Goal: Task Accomplishment & Management: Use online tool/utility

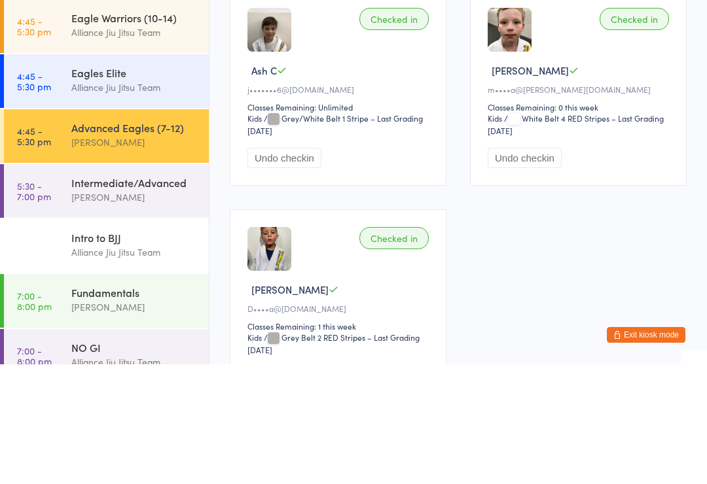
scroll to position [219, 0]
click at [389, 71] on button "Checked in 3" at bounding box center [408, 56] width 74 height 30
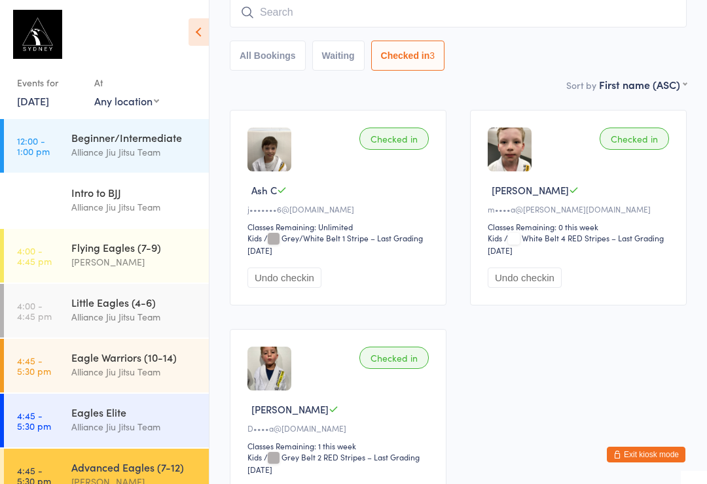
scroll to position [0, 0]
click at [145, 210] on div "Alliance Jiu Jitsu Team" at bounding box center [134, 207] width 126 height 15
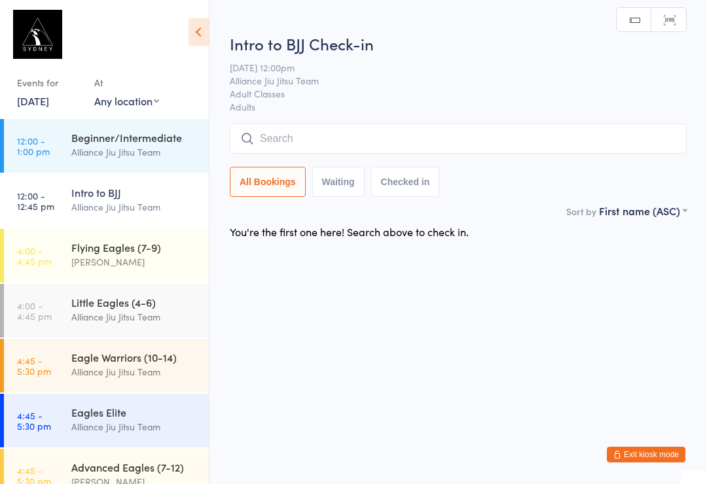
click at [143, 366] on div "Alliance Jiu Jitsu Team" at bounding box center [134, 371] width 126 height 15
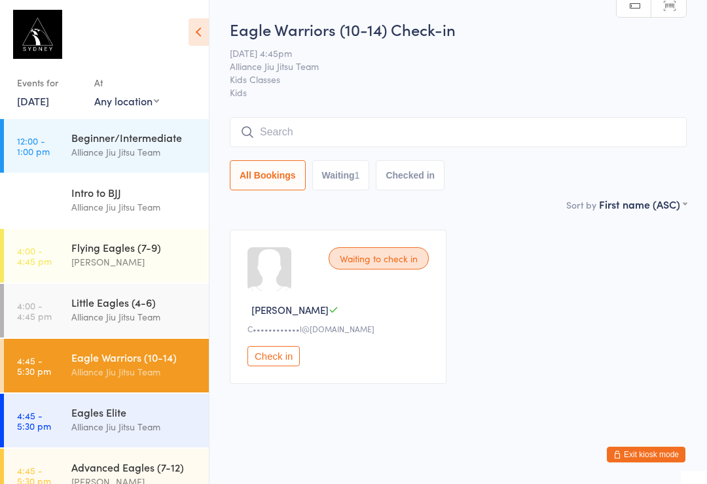
click at [117, 148] on div "Alliance Jiu Jitsu Team" at bounding box center [134, 152] width 126 height 15
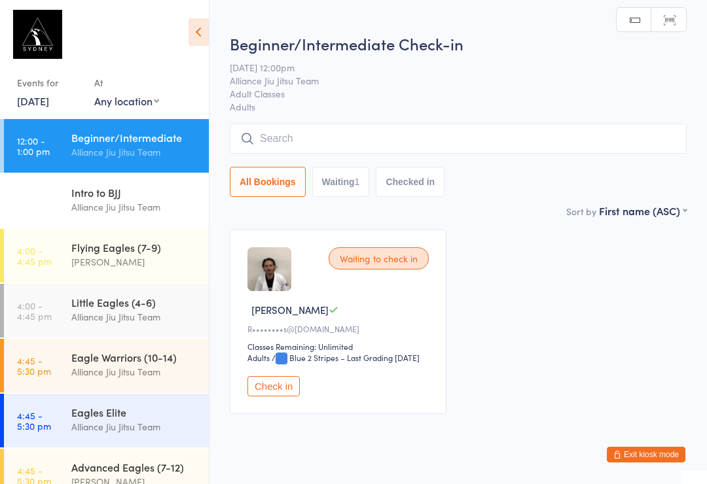
click at [336, 139] on input "search" at bounding box center [458, 139] width 457 height 30
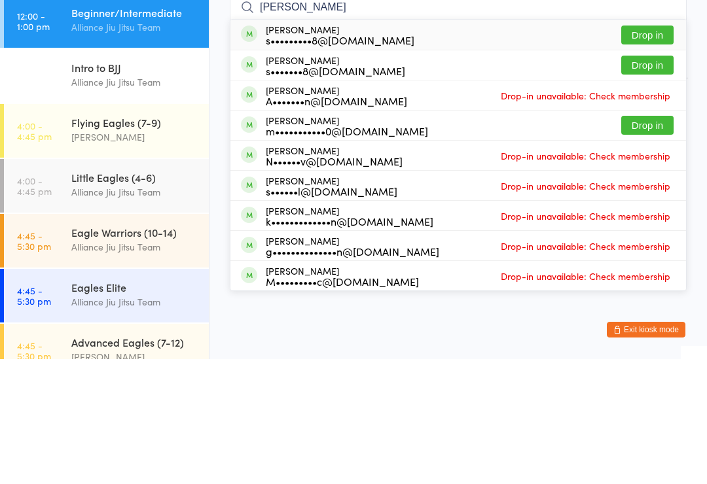
type input "[PERSON_NAME]"
click at [656, 151] on button "Drop in" at bounding box center [647, 160] width 52 height 19
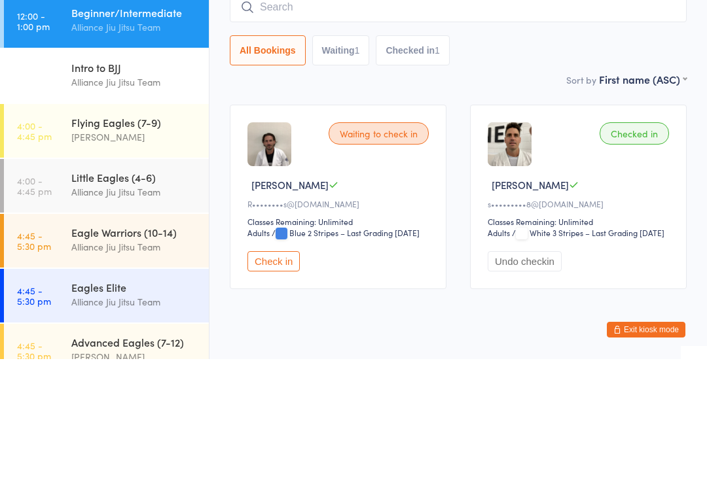
scroll to position [49, 0]
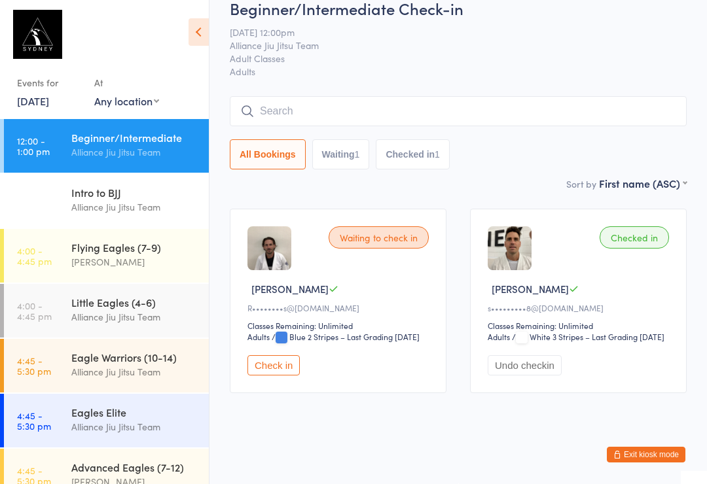
click at [274, 355] on button "Check in" at bounding box center [273, 365] width 52 height 20
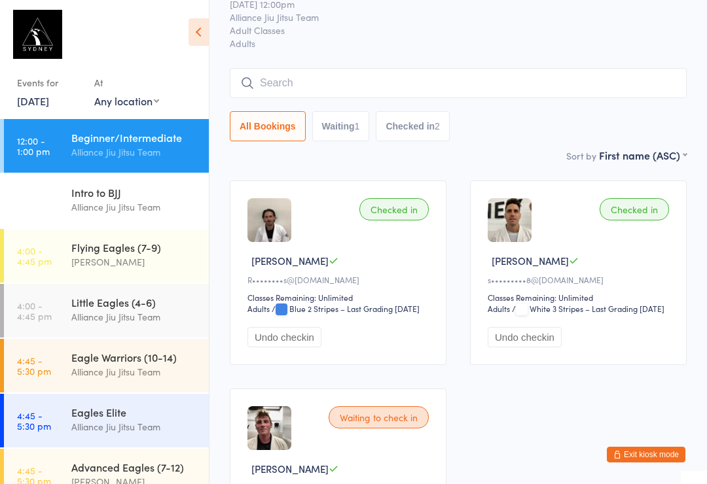
click at [336, 82] on input "search" at bounding box center [458, 83] width 457 height 30
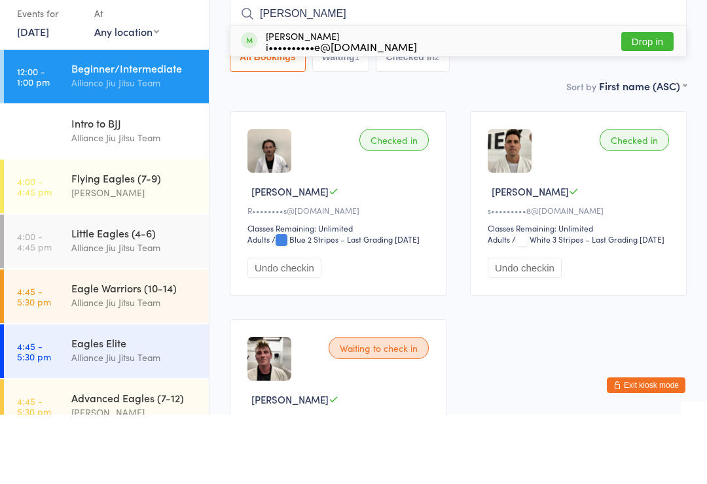
type input "[PERSON_NAME]"
click at [643, 101] on button "Drop in" at bounding box center [647, 110] width 52 height 19
